Goal: Task Accomplishment & Management: Complete application form

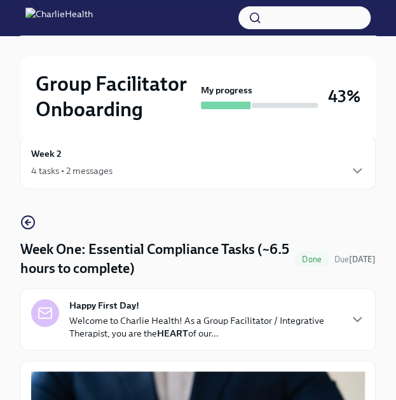
click at [76, 345] on div "Happy First Day! Welcome to Charlie Health! As a Group Facilitator / Integrativ…" at bounding box center [197, 319] width 355 height 62
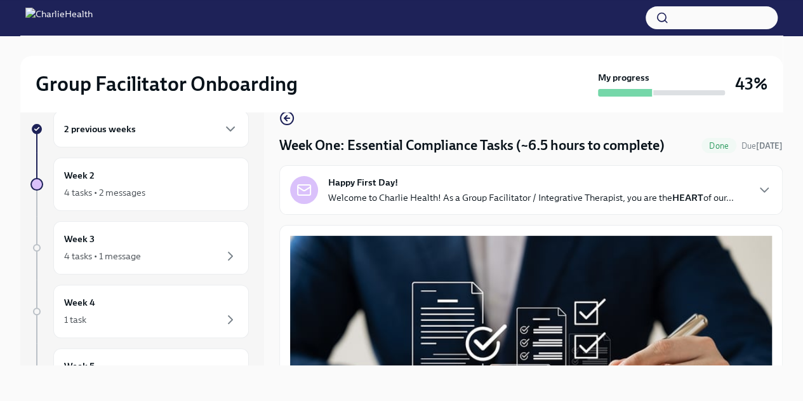
scroll to position [240, 0]
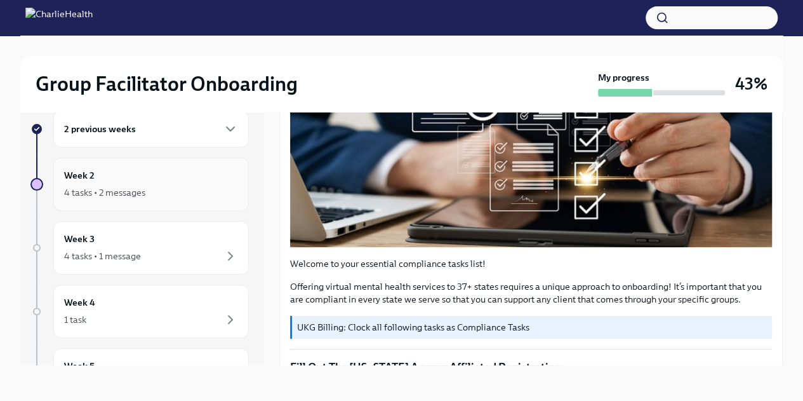
click at [119, 177] on div "Week 2 4 tasks • 2 messages" at bounding box center [151, 184] width 174 height 32
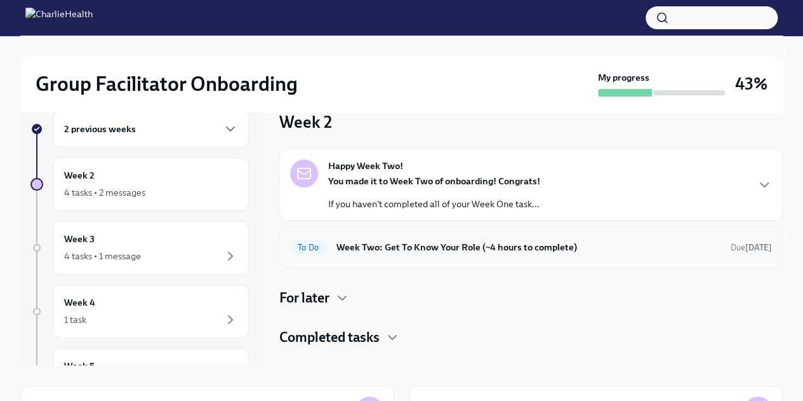
click at [395, 256] on div "To Do Week Two: Get To Know Your Role (~4 hours to complete) Due [DATE]" at bounding box center [531, 247] width 482 height 20
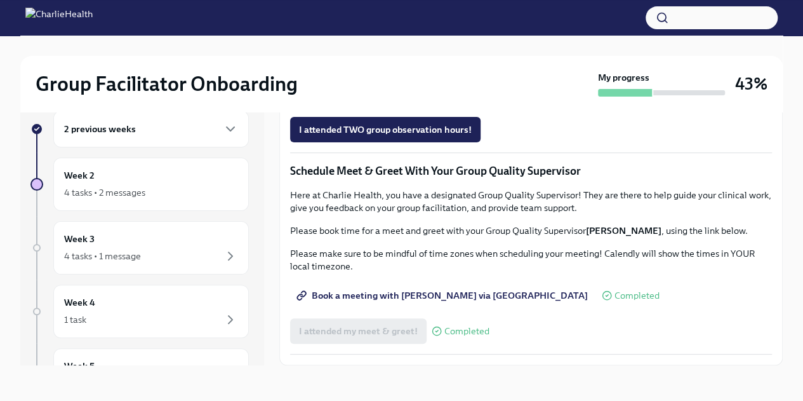
scroll to position [1122, 0]
click at [395, 136] on span "I attended TWO group observation hours!" at bounding box center [385, 129] width 173 height 13
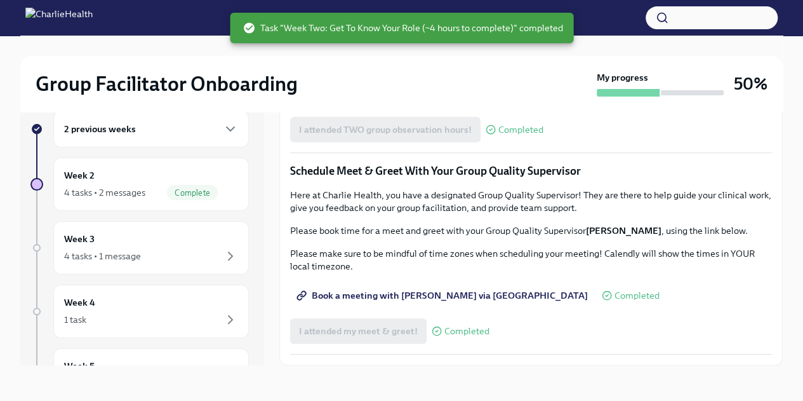
scroll to position [1177, 0]
click at [121, 199] on div "Week 2 4 tasks • 2 messages Complete" at bounding box center [151, 183] width 196 height 53
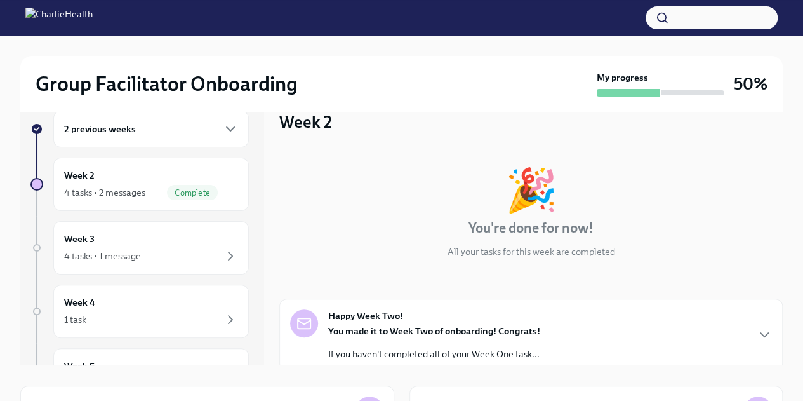
scroll to position [240, 0]
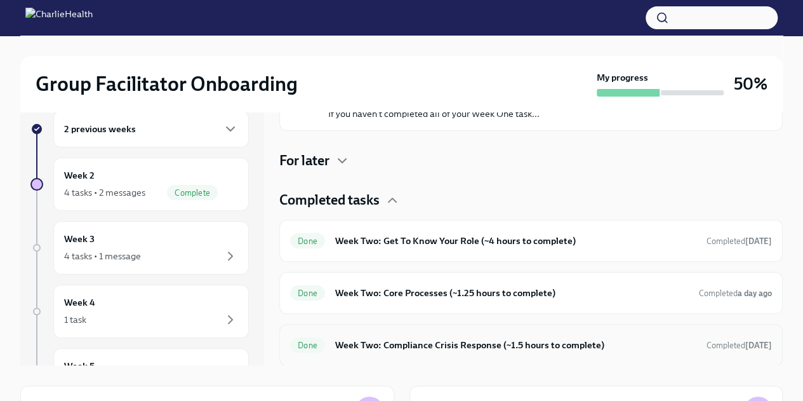
click at [395, 348] on h6 "Week Two: Compliance Crisis Response (~1.5 hours to complete)" at bounding box center [515, 345] width 361 height 14
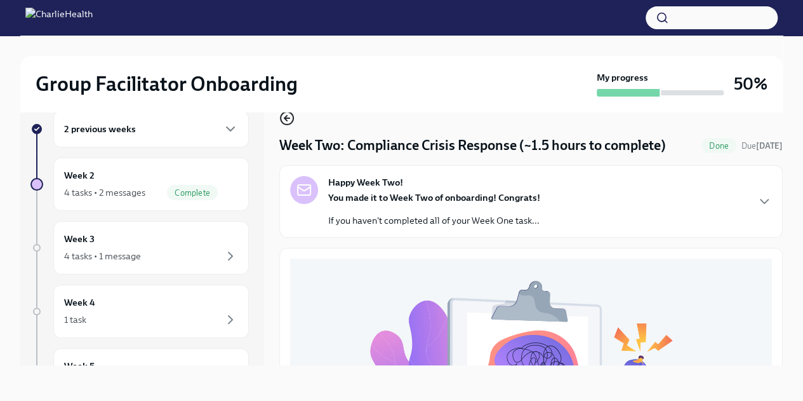
click at [292, 121] on circle "button" at bounding box center [287, 118] width 13 height 13
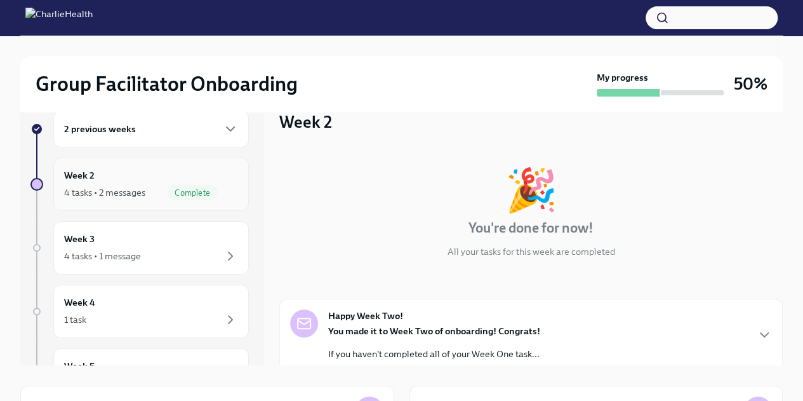
click at [125, 204] on div "Week 2 4 tasks • 2 messages Complete" at bounding box center [151, 183] width 196 height 53
click at [123, 195] on div "4 tasks • 2 messages" at bounding box center [104, 192] width 81 height 13
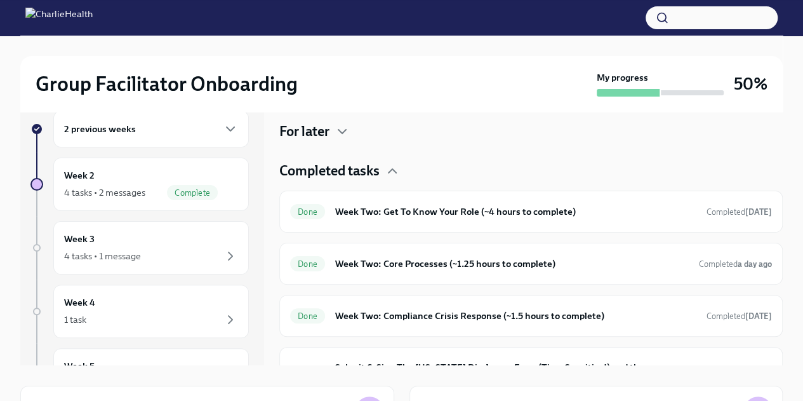
scroll to position [303, 0]
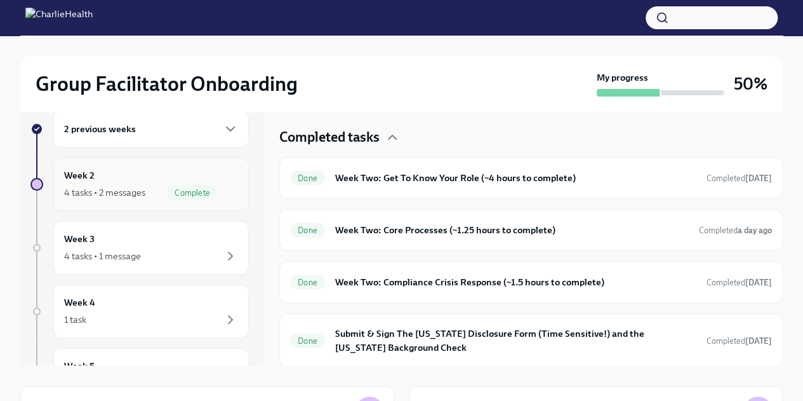
click at [113, 191] on div "4 tasks • 2 messages" at bounding box center [104, 192] width 81 height 13
click at [395, 286] on h6 "Week Two: Compliance Crisis Response (~1.5 hours to complete)" at bounding box center [515, 282] width 361 height 14
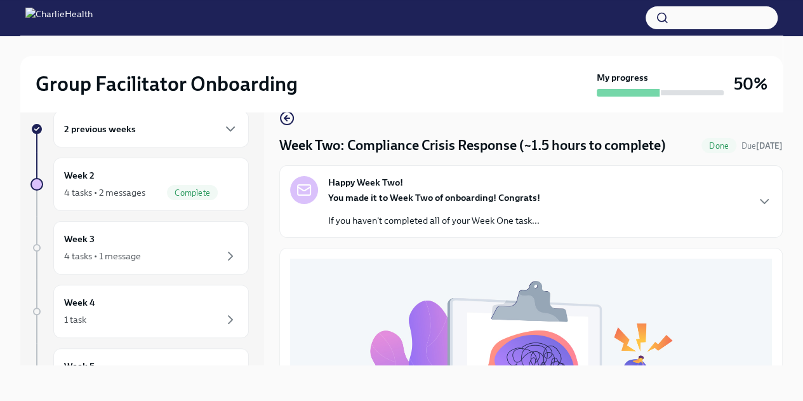
click at [395, 222] on div "Happy Week Two! You made it to Week Two of onboarding! Congrats! If you haven't…" at bounding box center [531, 201] width 504 height 72
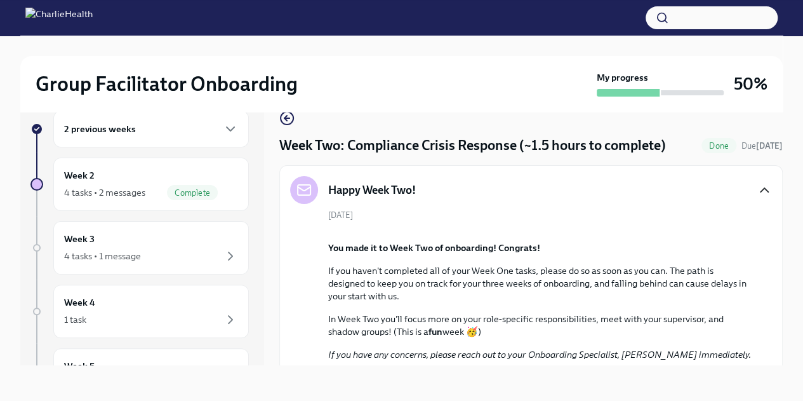
click at [395, 192] on icon "button" at bounding box center [764, 189] width 15 height 15
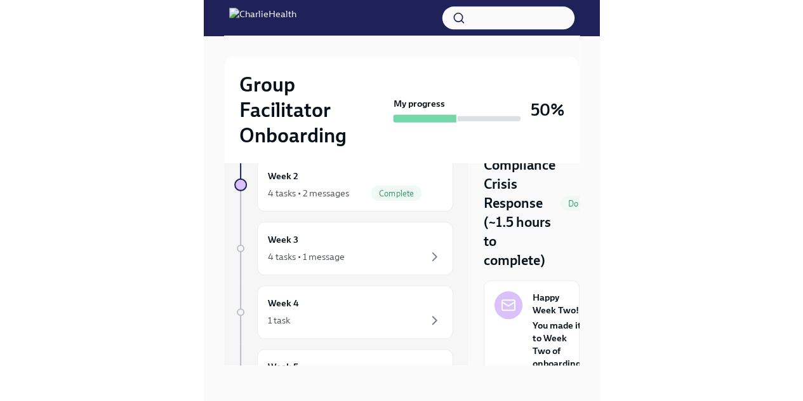
scroll to position [22, 0]
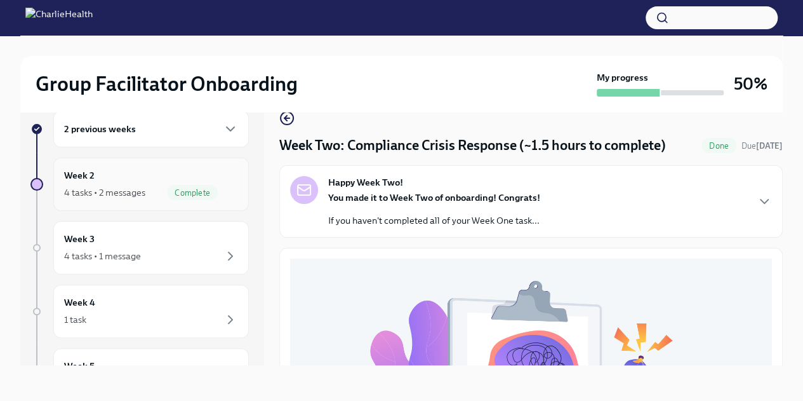
click at [135, 181] on div "Week 2 4 tasks • 2 messages Complete" at bounding box center [151, 184] width 174 height 32
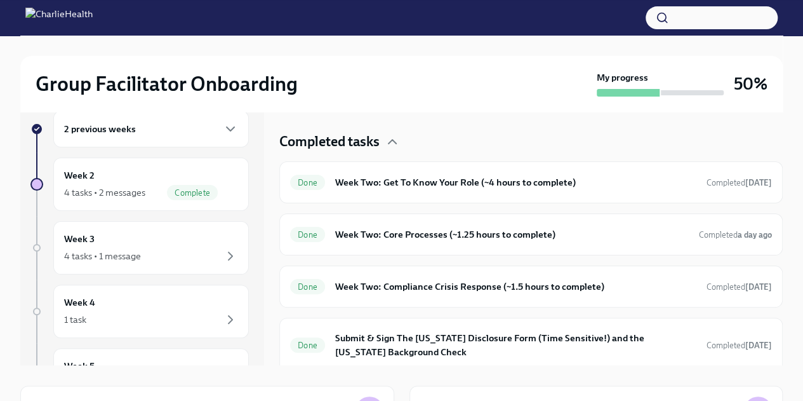
scroll to position [303, 0]
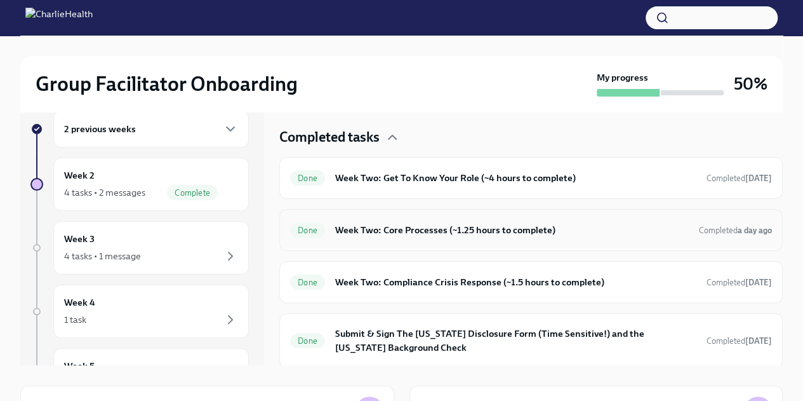
click at [395, 236] on div "Done Week Two: Core Processes (~1.25 hours to complete) Completed a day ago" at bounding box center [531, 230] width 482 height 20
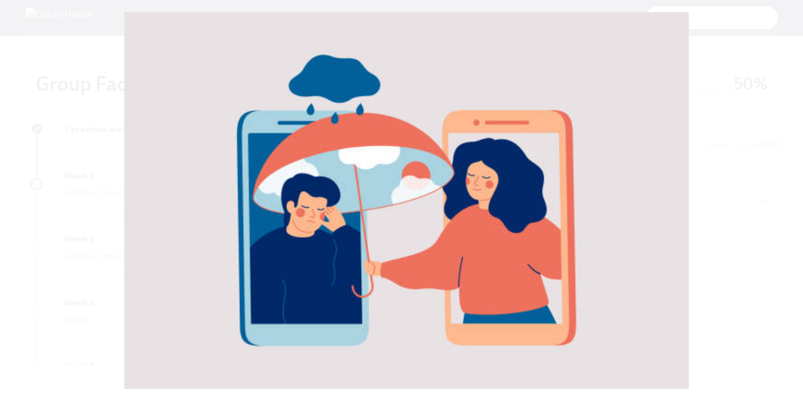
scroll to position [463, 0]
click at [111, 200] on button "Unzoom image" at bounding box center [401, 200] width 803 height 401
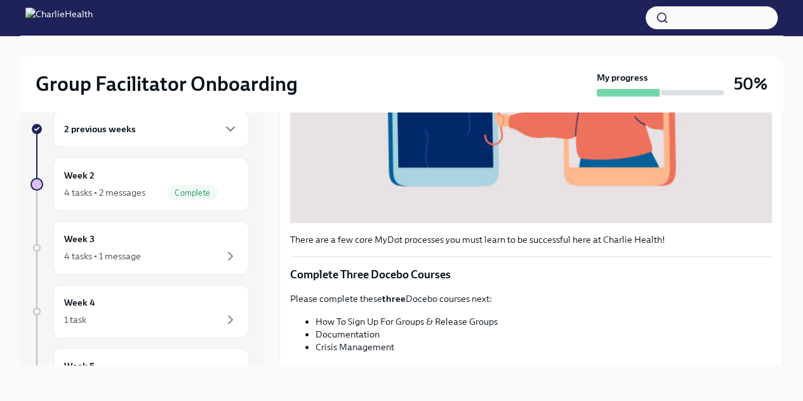
click at [290, 0] on button "Zoom image" at bounding box center [531, 62] width 482 height 321
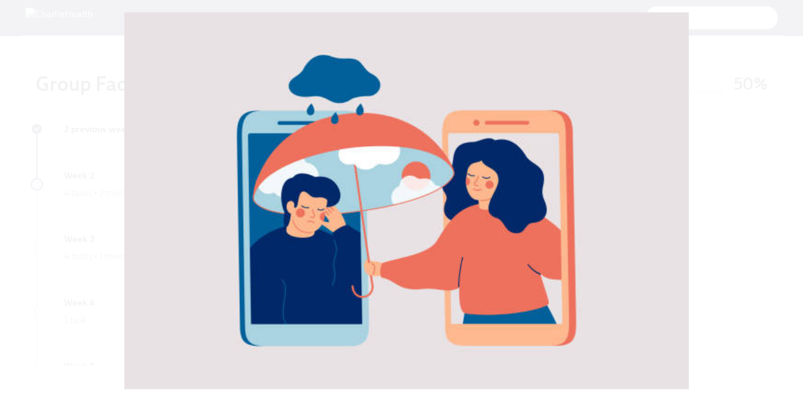
scroll to position [262, 0]
click at [395, 124] on button "Unzoom image" at bounding box center [401, 200] width 803 height 401
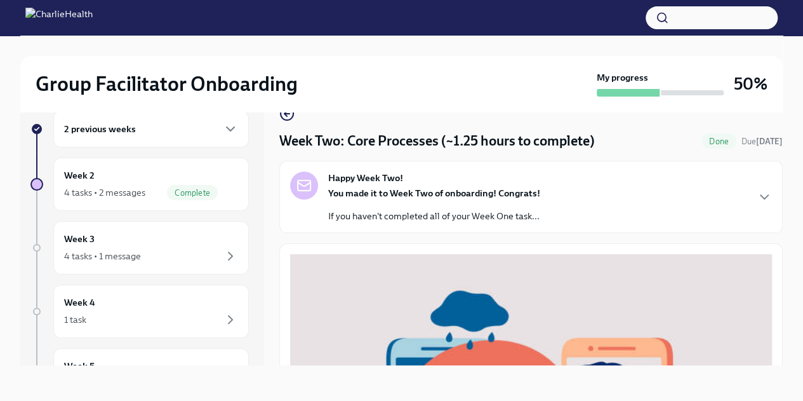
scroll to position [0, 0]
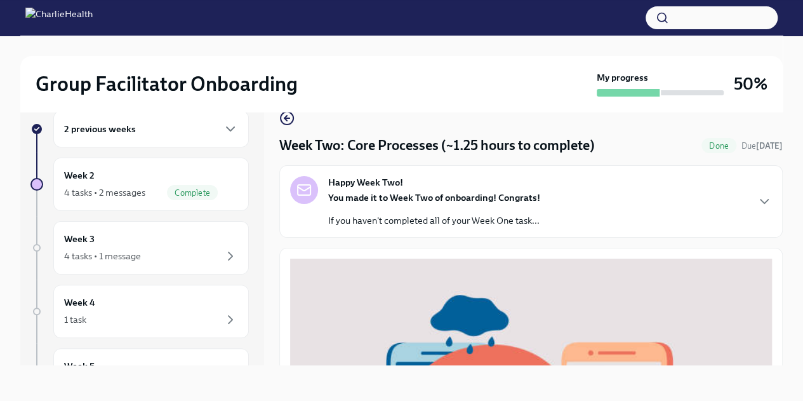
click at [395, 213] on div "Happy Week Two! You made it to Week Two of onboarding! Congrats! If you haven't…" at bounding box center [531, 201] width 482 height 51
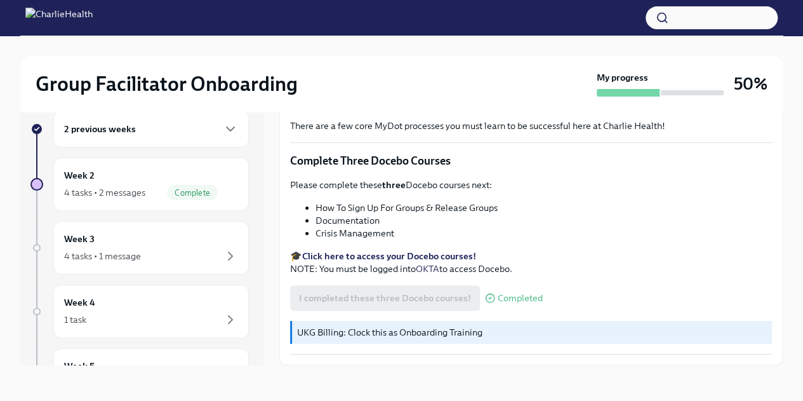
scroll to position [881, 0]
click at [145, 203] on div "Week 2 4 tasks • 2 messages Complete" at bounding box center [151, 183] width 196 height 53
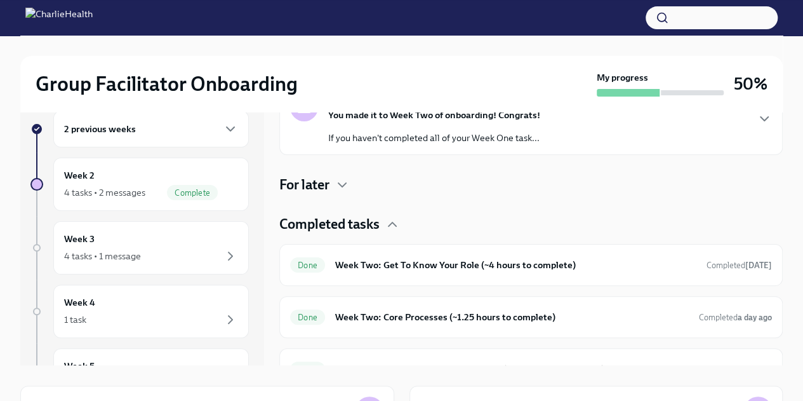
scroll to position [262, 0]
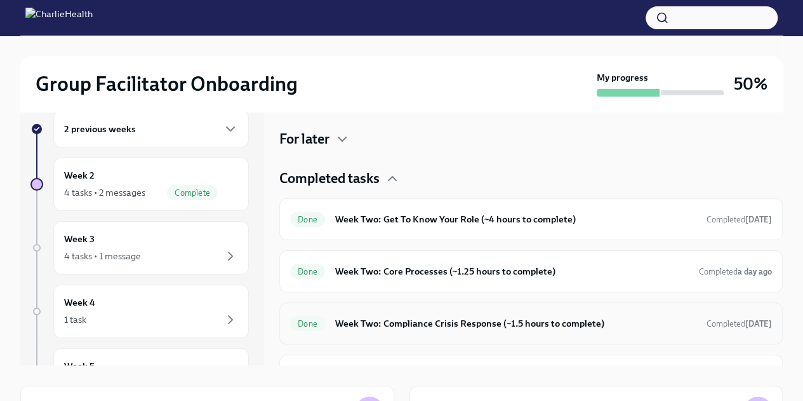
click at [395, 325] on h6 "Week Two: Compliance Crisis Response (~1.5 hours to complete)" at bounding box center [515, 323] width 361 height 14
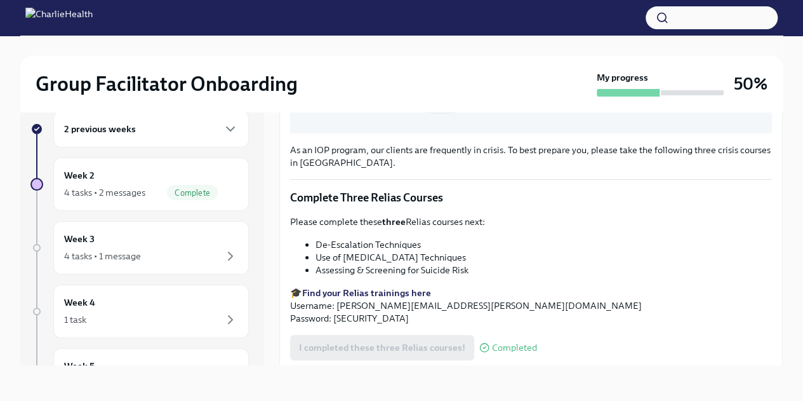
scroll to position [418, 0]
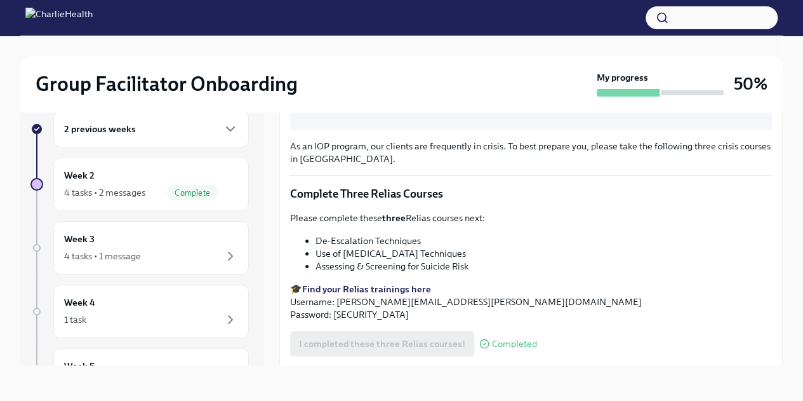
click at [395, 302] on p "🎓 Find your Relias trainings here Username: [PERSON_NAME][EMAIL_ADDRESS][PERSON…" at bounding box center [531, 302] width 482 height 38
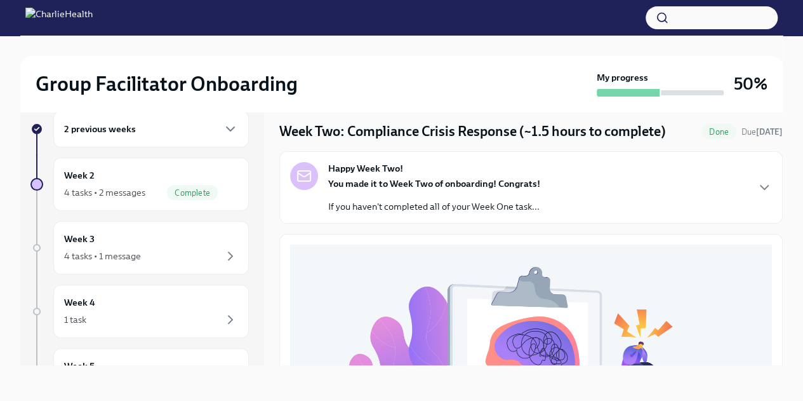
scroll to position [0, 0]
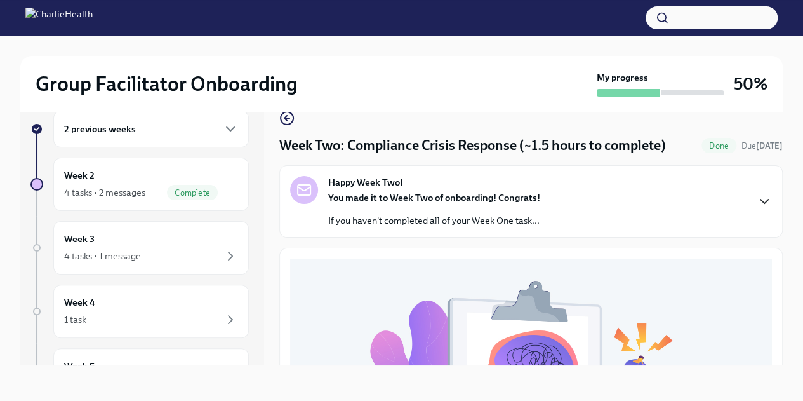
click at [395, 208] on icon "button" at bounding box center [764, 201] width 15 height 15
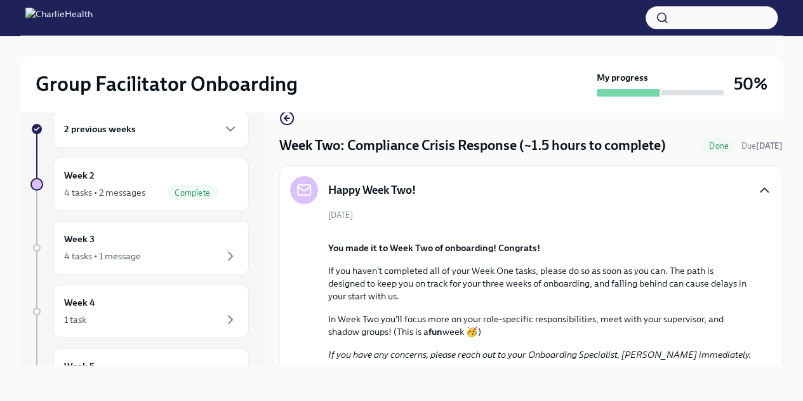
click at [395, 194] on div "Happy Week Two!" at bounding box center [531, 190] width 482 height 28
click at [395, 189] on icon "button" at bounding box center [764, 189] width 15 height 15
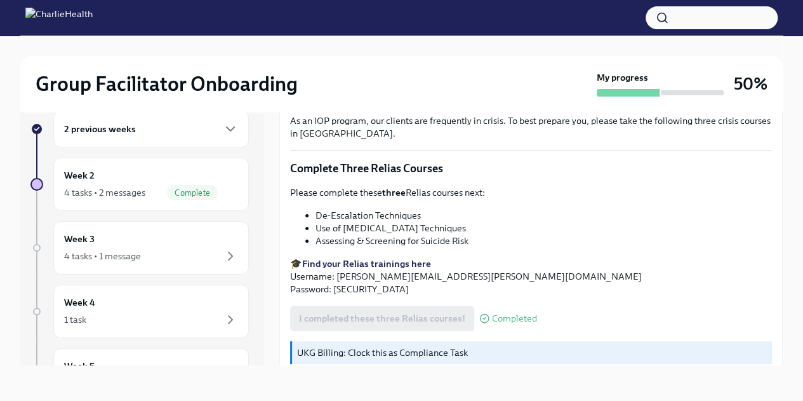
scroll to position [457, 0]
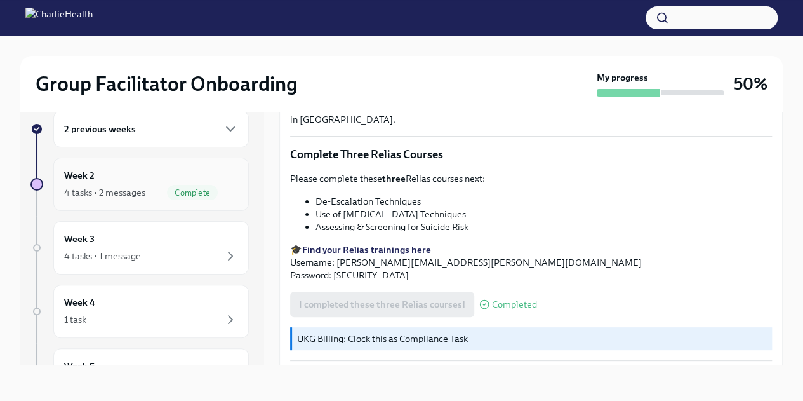
click at [135, 189] on div "4 tasks • 2 messages" at bounding box center [104, 192] width 81 height 13
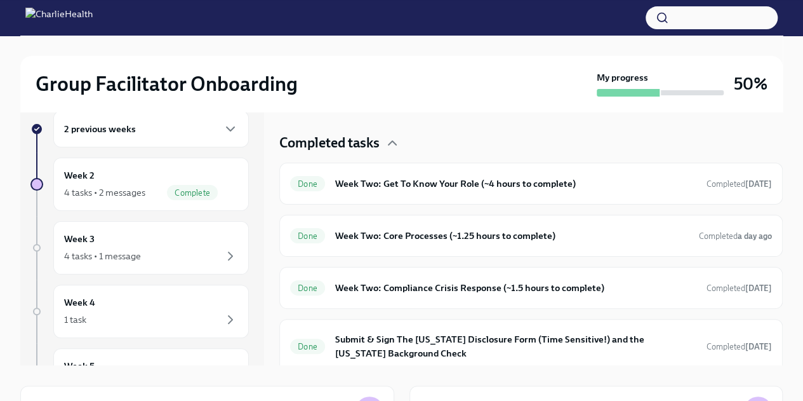
scroll to position [303, 0]
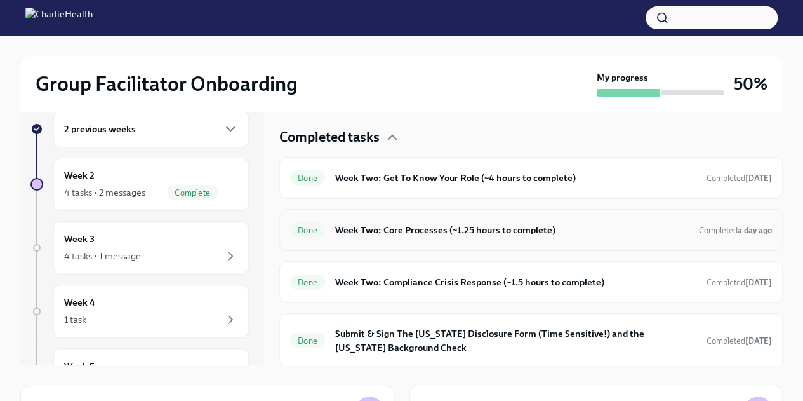
click at [345, 237] on div "Done Week Two: Core Processes (~1.25 hours to complete) Completed a day ago" at bounding box center [531, 230] width 482 height 20
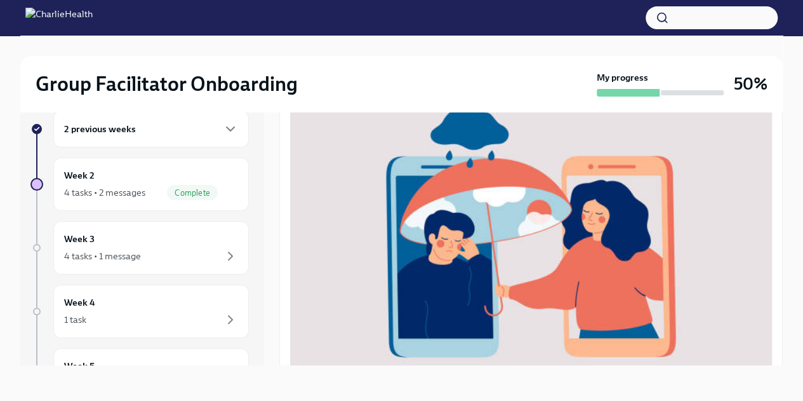
scroll to position [463, 0]
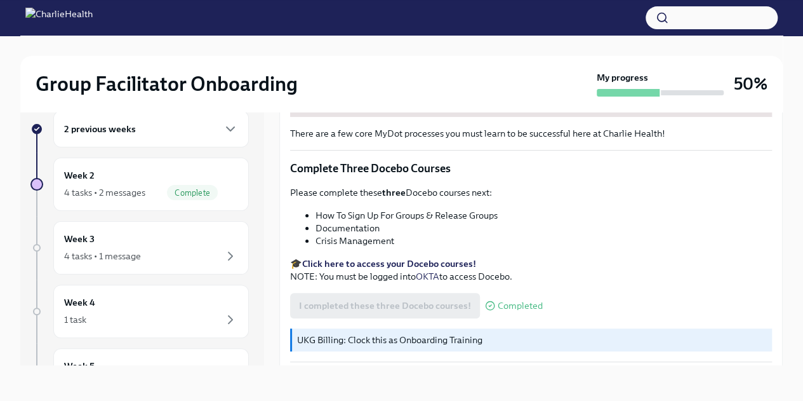
click at [121, 191] on div "4 tasks • 2 messages" at bounding box center [104, 192] width 81 height 13
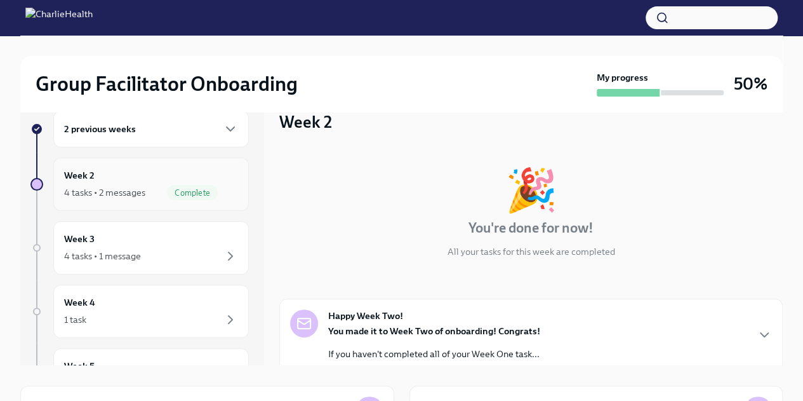
click at [137, 188] on div "4 tasks • 2 messages" at bounding box center [104, 192] width 81 height 13
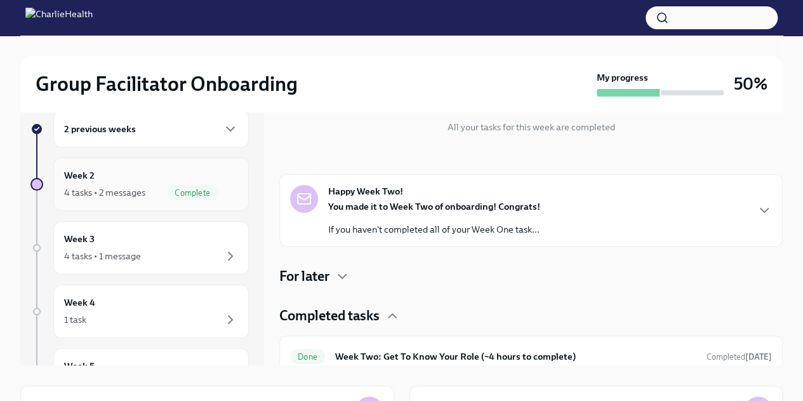
scroll to position [217, 0]
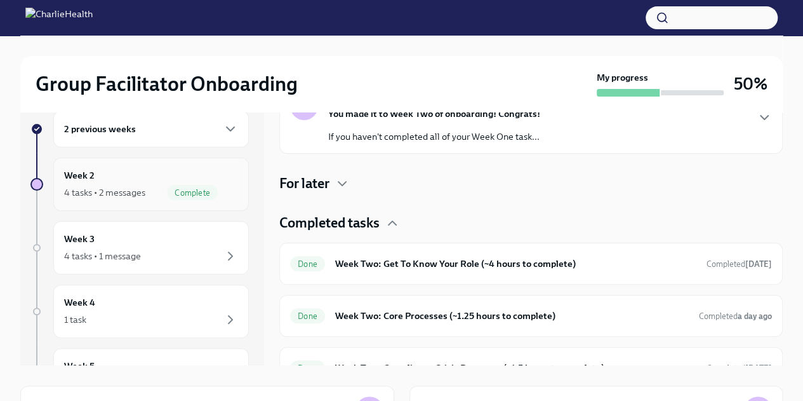
click at [363, 259] on h6 "Week Two: Get To Know Your Role (~4 hours to complete)" at bounding box center [515, 264] width 361 height 14
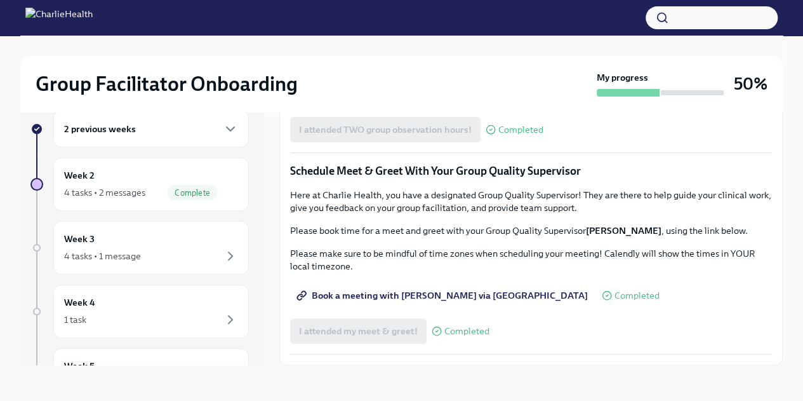
scroll to position [1177, 0]
click at [90, 178] on h6 "Week 2" at bounding box center [79, 175] width 30 height 14
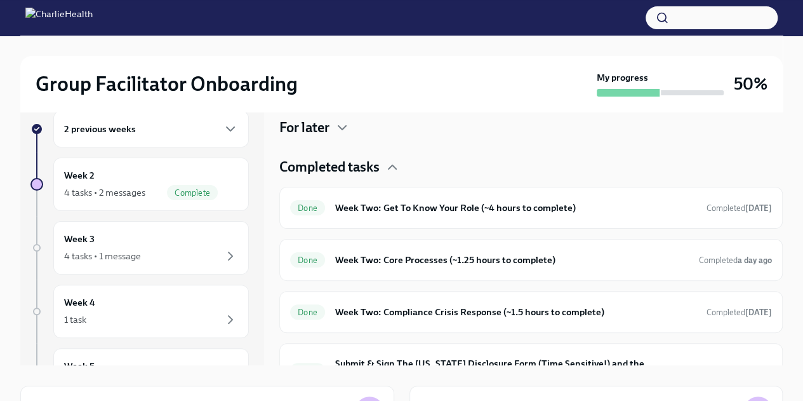
scroll to position [303, 0]
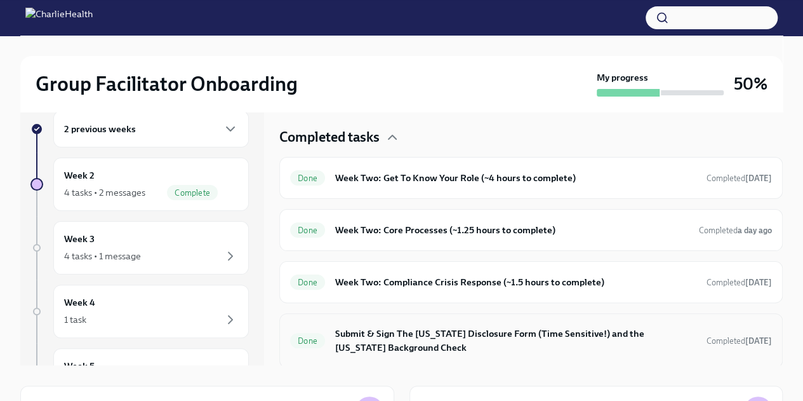
click at [342, 345] on h6 "Submit & Sign The [US_STATE] Disclosure Form (Time Sensitive!) and the [US_STAT…" at bounding box center [515, 340] width 361 height 28
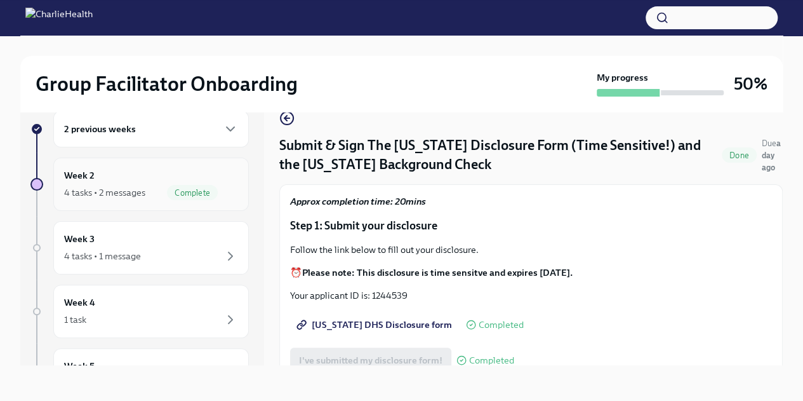
click at [113, 189] on div "4 tasks • 2 messages" at bounding box center [104, 192] width 81 height 13
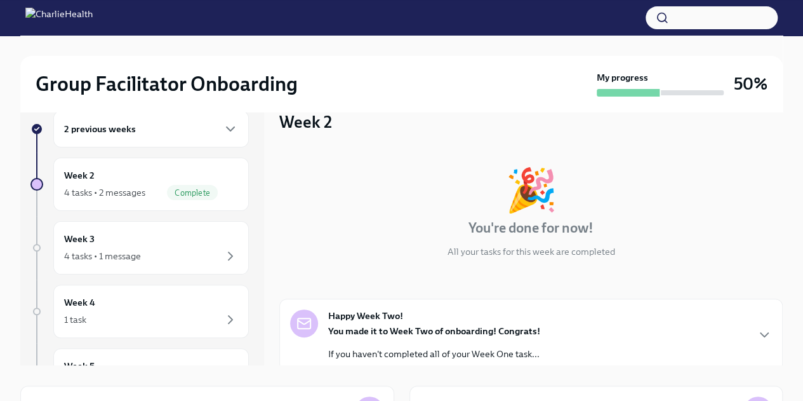
click at [395, 338] on div "You made it to Week Two of onboarding! Congrats! If you haven't completed all o…" at bounding box center [434, 343] width 212 height 36
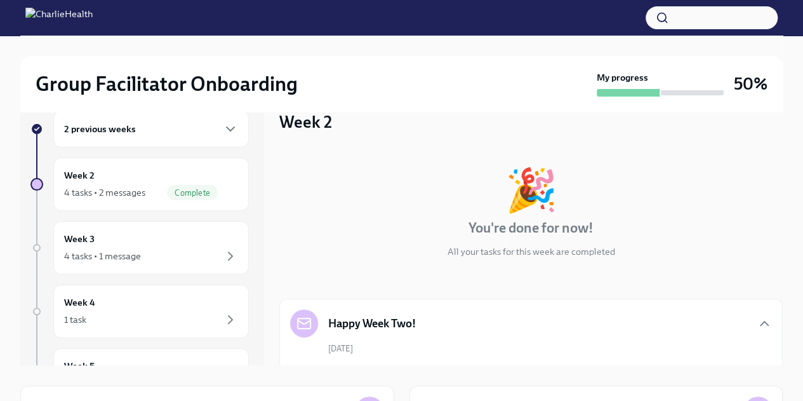
click at [395, 232] on div "🎉 You're done for now! All your tasks for this week are completed" at bounding box center [531, 213] width 504 height 89
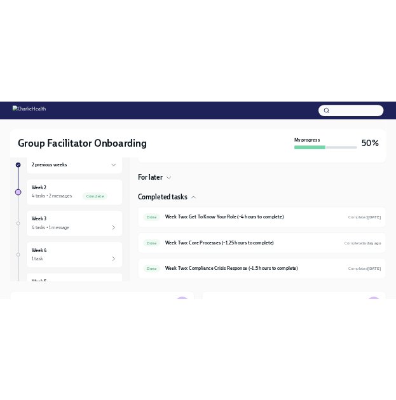
scroll to position [470, 0]
